Goal: Information Seeking & Learning: Learn about a topic

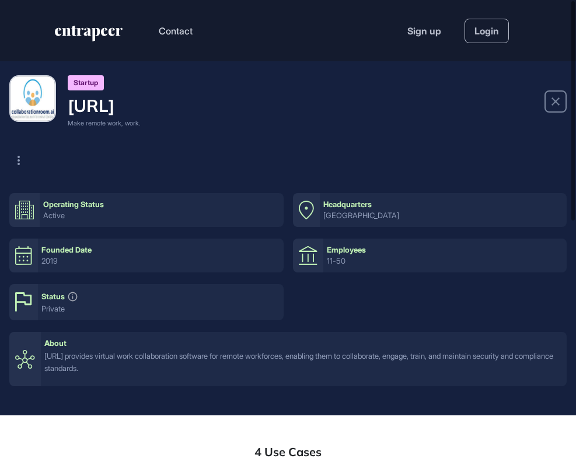
scroll to position [1, 1]
drag, startPoint x: 242, startPoint y: 105, endPoint x: 66, endPoint y: 109, distance: 176.3
click at [67, 109] on div "Startup collaborationroom.ai Make remote work, work." at bounding box center [287, 101] width 557 height 53
copy h4 "collaborationroom.ai"
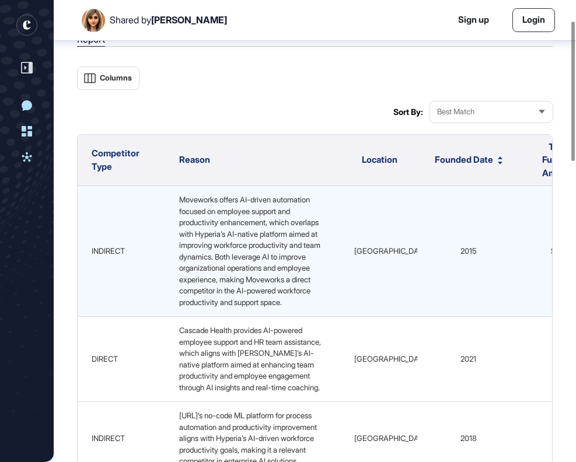
scroll to position [0, 194]
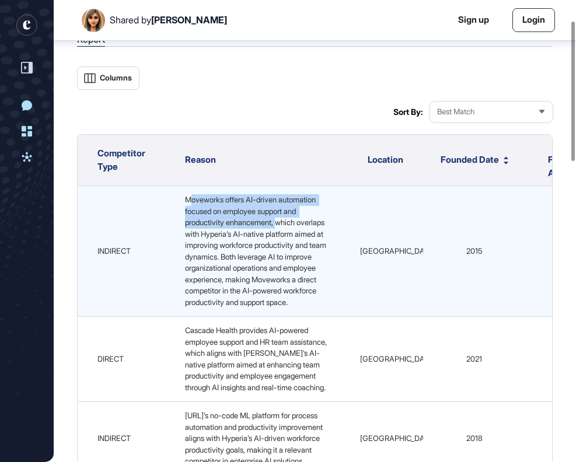
drag, startPoint x: 192, startPoint y: 200, endPoint x: 286, endPoint y: 218, distance: 95.8
click at [286, 218] on span "Moveworks offers AI-driven automation focused on employee support and productiv…" at bounding box center [256, 251] width 143 height 112
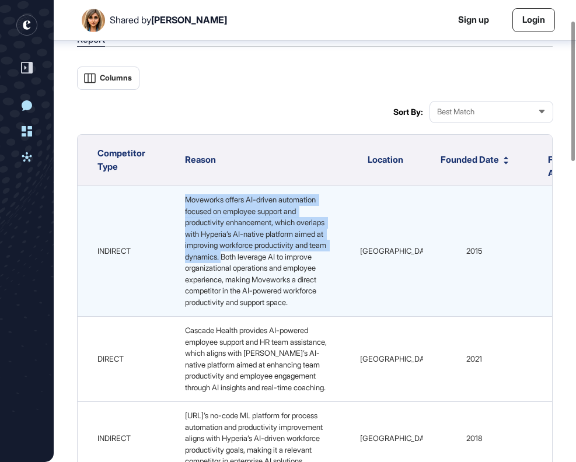
drag, startPoint x: 307, startPoint y: 255, endPoint x: 187, endPoint y: 197, distance: 133.7
click at [187, 197] on div "Moveworks offers AI-driven automation focused on employee support and productiv…" at bounding box center [259, 251] width 159 height 114
copy span "Moveworks offers AI-driven automation focused on employee support and productiv…"
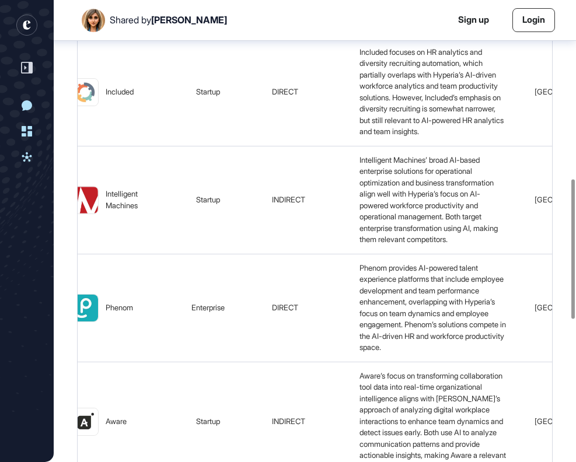
scroll to position [593, 0]
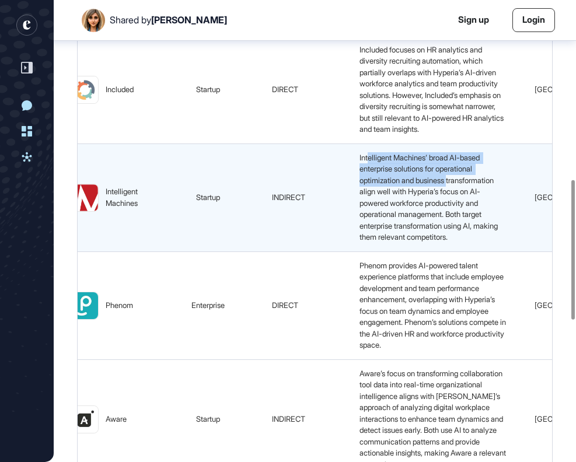
drag, startPoint x: 372, startPoint y: 204, endPoint x: 466, endPoint y: 228, distance: 97.5
click at [466, 228] on div "Intelligent Machines’ broad AI-based enterprise solutions for operational optim…" at bounding box center [434, 197] width 159 height 91
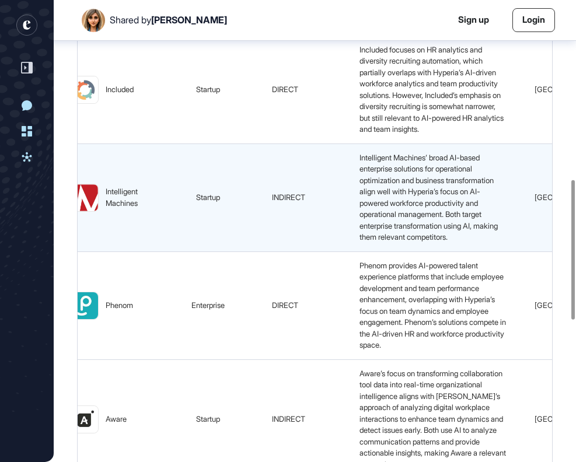
click at [124, 209] on div "Intelligent Machines" at bounding box center [125, 197] width 39 height 23
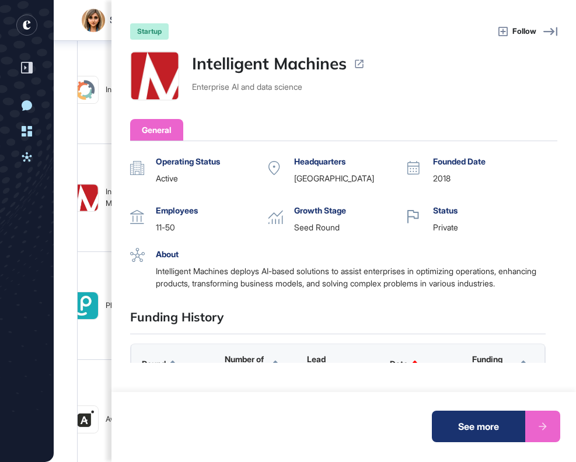
click at [242, 61] on link "Intelligent Machines" at bounding box center [269, 63] width 155 height 25
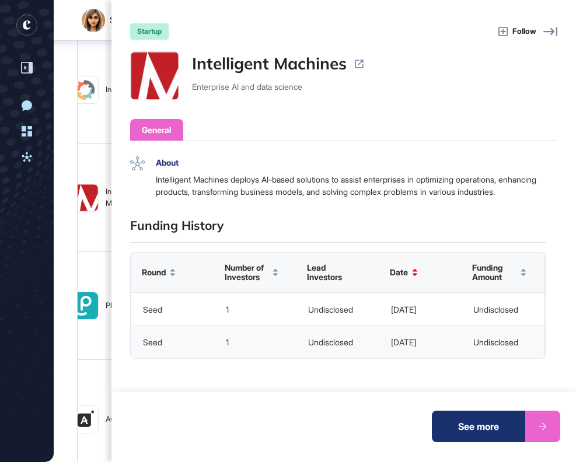
scroll to position [103, 0]
click at [101, 308] on div "startup Follow Intelligent Machines Enterprise AI and data science General Oper…" at bounding box center [288, 231] width 576 height 462
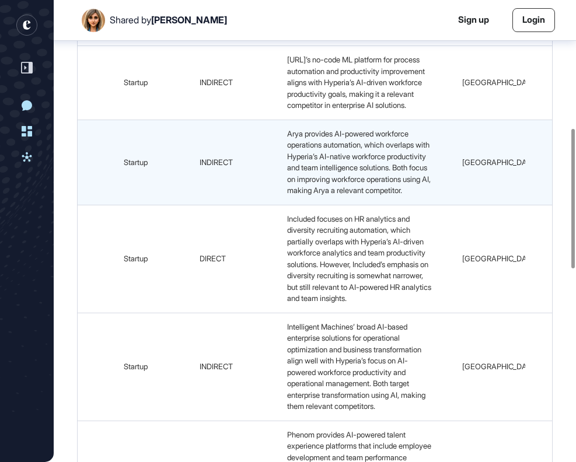
scroll to position [0, 91]
drag, startPoint x: 343, startPoint y: 180, endPoint x: 323, endPoint y: 204, distance: 30.3
click at [323, 196] on span "Arya provides AI-powered workforce operations automation, which overlaps with H…" at bounding box center [360, 162] width 145 height 67
copy span "AI-native workforce productivity and team intelligence solutions"
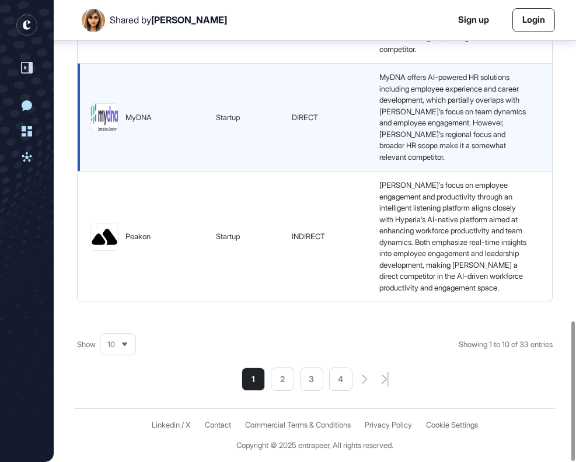
scroll to position [1062, 0]
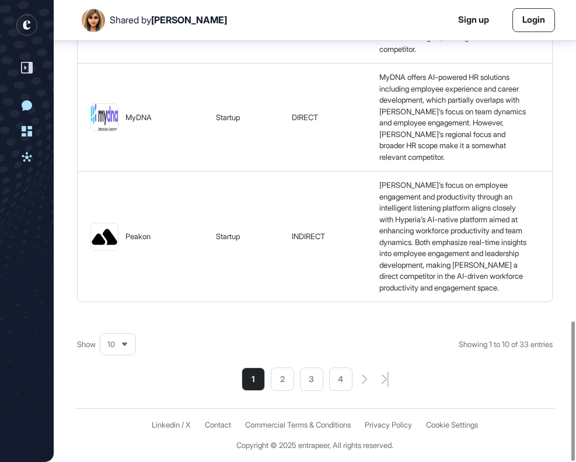
click at [280, 380] on li "2" at bounding box center [282, 379] width 23 height 23
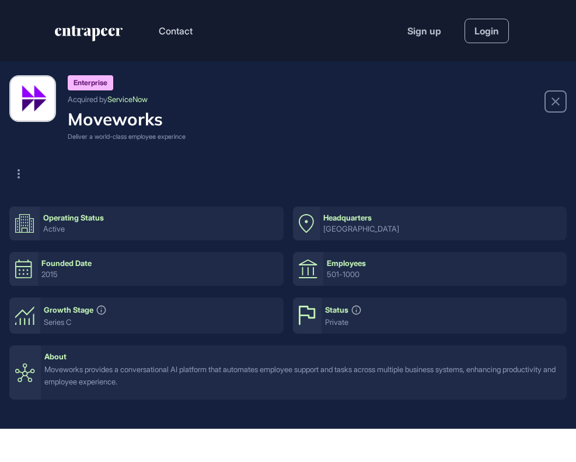
scroll to position [1, 1]
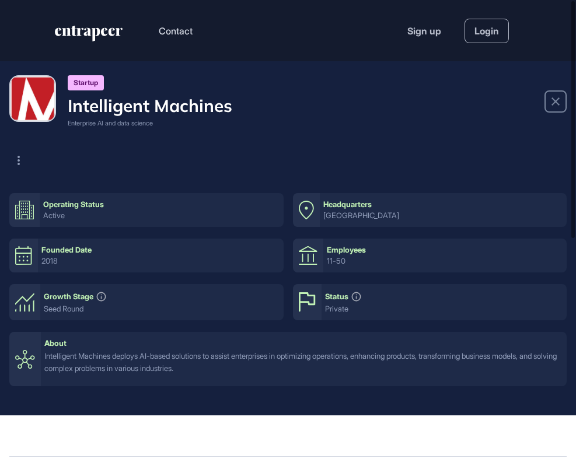
scroll to position [1, 1]
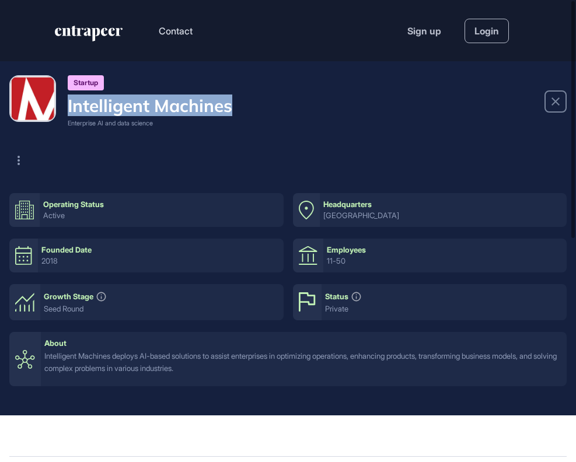
drag, startPoint x: 241, startPoint y: 106, endPoint x: 64, endPoint y: 110, distance: 176.9
click at [64, 110] on div "Startup Intelligent Machines Enterprise AI and data science" at bounding box center [287, 101] width 557 height 53
click at [243, 113] on div "Startup Intelligent Machines Enterprise AI and data science" at bounding box center [287, 101] width 557 height 53
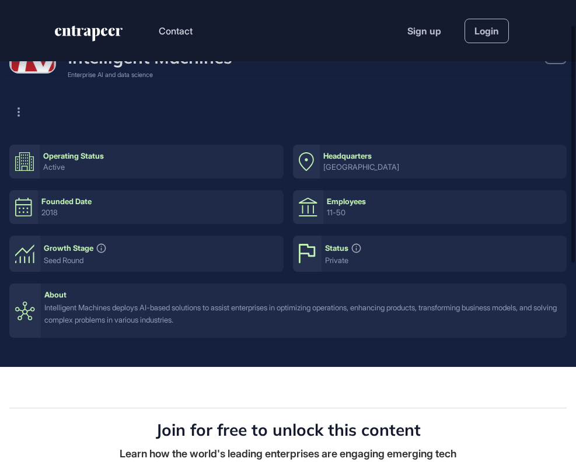
scroll to position [41, 0]
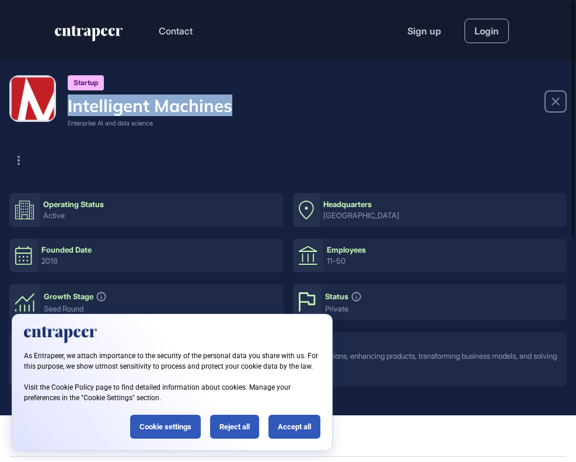
drag, startPoint x: 244, startPoint y: 102, endPoint x: 50, endPoint y: 106, distance: 193.9
click at [50, 106] on div "Startup Intelligent Machines Enterprise AI and data science" at bounding box center [287, 101] width 557 height 53
copy h4 "Intelligent Machines"
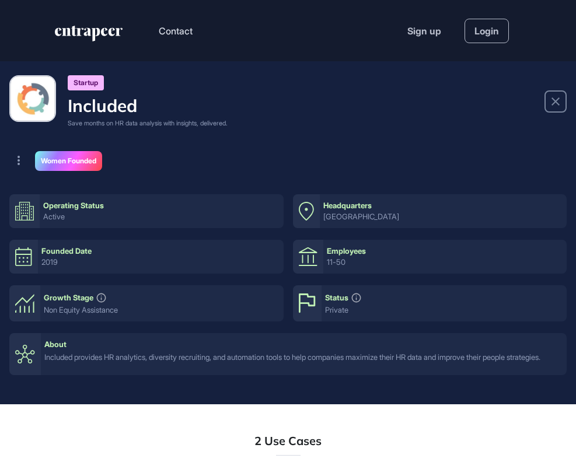
scroll to position [1, 1]
drag, startPoint x: 144, startPoint y: 103, endPoint x: 55, endPoint y: 109, distance: 88.9
click at [55, 109] on div "Startup Included Save months on HR data analysis with insights, delivered." at bounding box center [287, 101] width 557 height 53
copy h4 "Included"
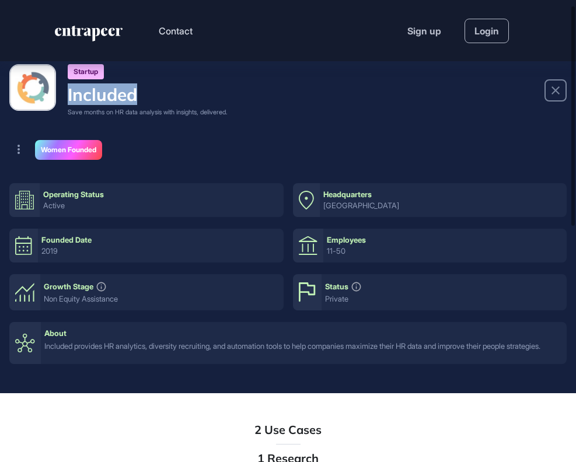
scroll to position [9, 0]
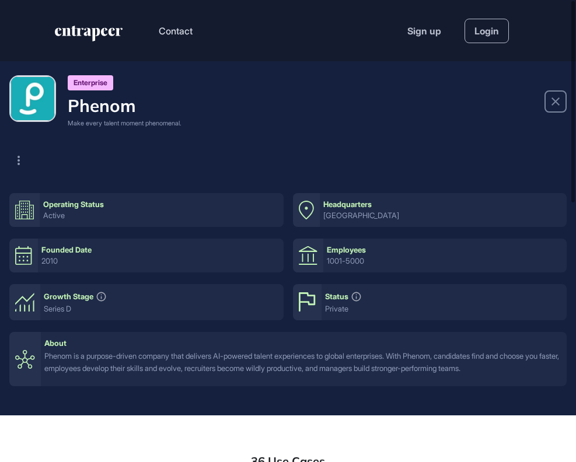
scroll to position [1, 1]
drag, startPoint x: 137, startPoint y: 107, endPoint x: 62, endPoint y: 108, distance: 74.7
click at [62, 108] on div "Enterprise Phenom Make every talent moment phenomenal." at bounding box center [287, 101] width 557 height 53
copy h4 "Phenom"
